Goal: Task Accomplishment & Management: Manage account settings

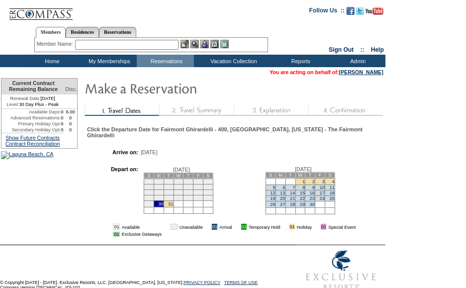
click at [332, 184] on td "4" at bounding box center [330, 181] width 10 height 6
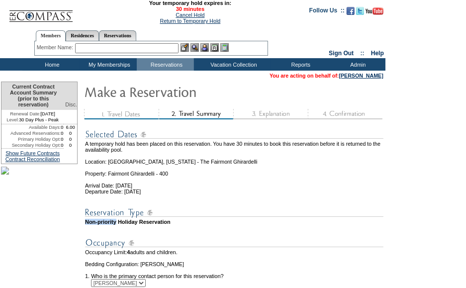
drag, startPoint x: 86, startPoint y: 231, endPoint x: 123, endPoint y: 231, distance: 36.8
click at [123, 225] on td "Non-priority Holiday Reservation" at bounding box center [234, 222] width 298 height 6
click at [187, 15] on link "Cancel Hold" at bounding box center [190, 15] width 29 height 6
